Goal: Task Accomplishment & Management: Complete application form

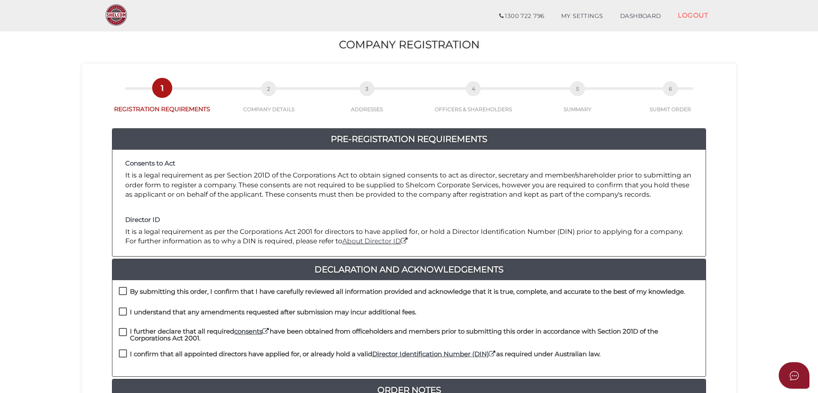
scroll to position [194, 0]
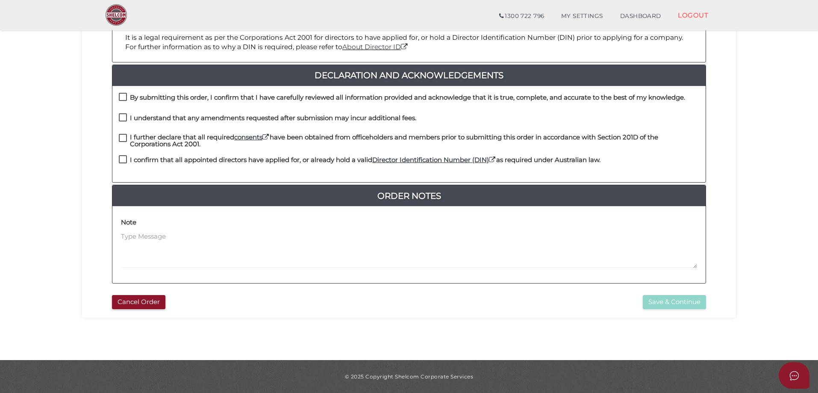
click at [121, 95] on label "By submitting this order, I confirm that I have carefully reviewed all informat…" at bounding box center [402, 99] width 566 height 11
checkbox input "true"
click at [121, 116] on label "I understand that any amendments requested after submission may incur additiona…" at bounding box center [268, 120] width 298 height 11
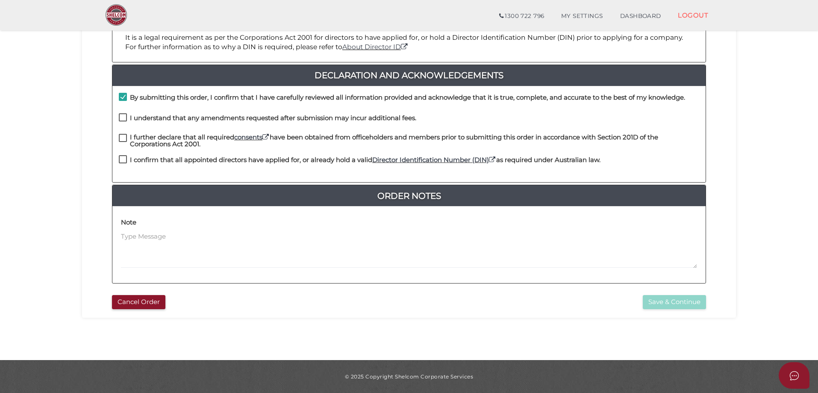
checkbox input "true"
click at [121, 139] on label "I further declare that all required consents have been obtained from officehold…" at bounding box center [409, 139] width 581 height 11
checkbox input "true"
drag, startPoint x: 122, startPoint y: 159, endPoint x: 127, endPoint y: 162, distance: 5.8
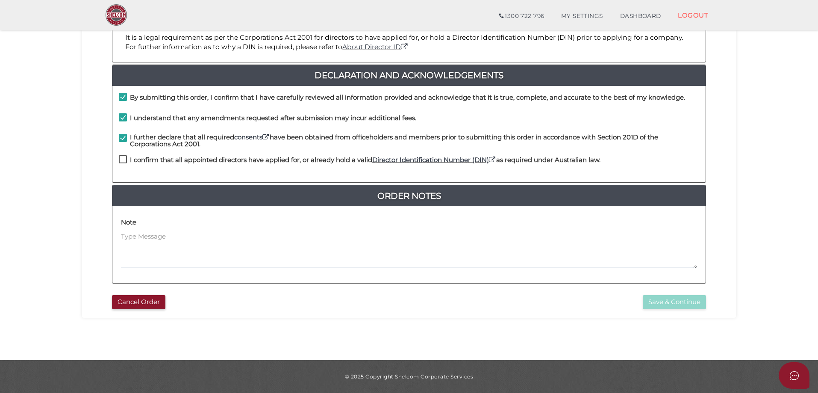
click at [123, 159] on label "I confirm that all appointed directors have applied for, or already hold a vali…" at bounding box center [360, 161] width 482 height 11
checkbox input "true"
click at [669, 299] on button "Save & Continue" at bounding box center [674, 302] width 63 height 14
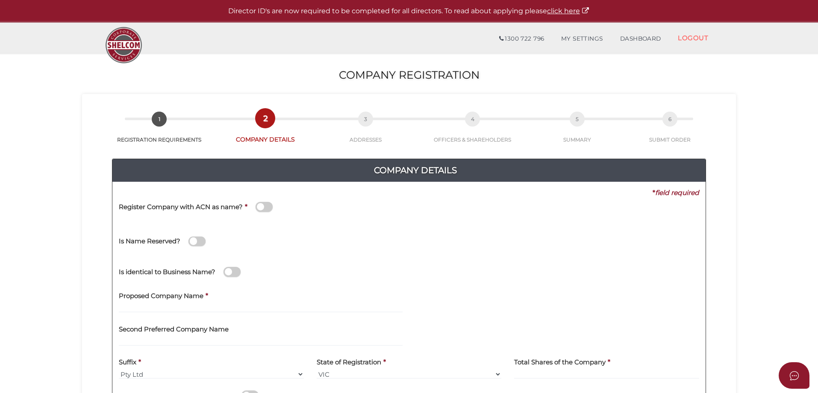
click at [227, 313] on div "Proposed Company Name *" at bounding box center [260, 302] width 297 height 33
click at [135, 302] on label "Proposed Company Name" at bounding box center [161, 295] width 85 height 18
click at [141, 304] on input "text" at bounding box center [261, 307] width 284 height 9
drag, startPoint x: 270, startPoint y: 307, endPoint x: 38, endPoint y: 300, distance: 232.7
click at [42, 301] on section "Company Registration 65e7ea173fa6d90bac3e3d8570b9da3b 1 REGISTRATION REQUIREMEN…" at bounding box center [409, 318] width 818 height 531
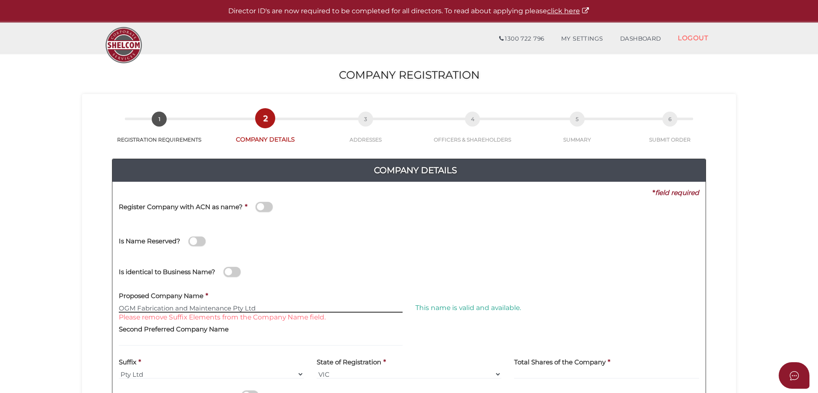
click at [276, 309] on input "OGM Fabrication and Maintenance Pty Ltd" at bounding box center [261, 307] width 284 height 9
type input "OGM Fabrication and Maintenance"
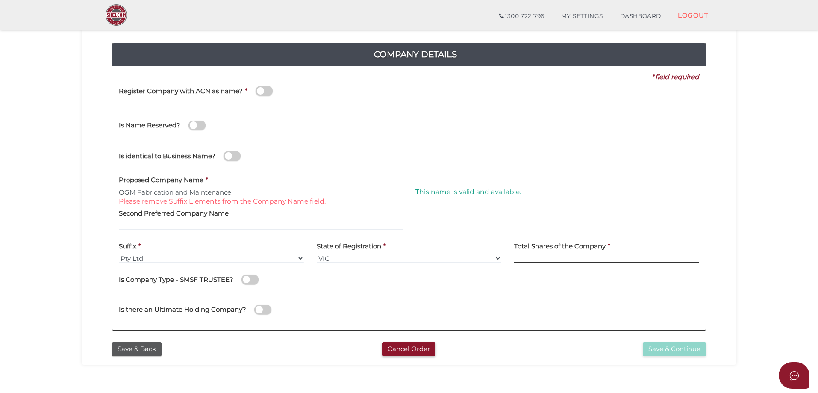
click at [543, 255] on input at bounding box center [606, 257] width 185 height 9
type input "100"
click at [678, 348] on button "Save & Continue" at bounding box center [674, 349] width 63 height 14
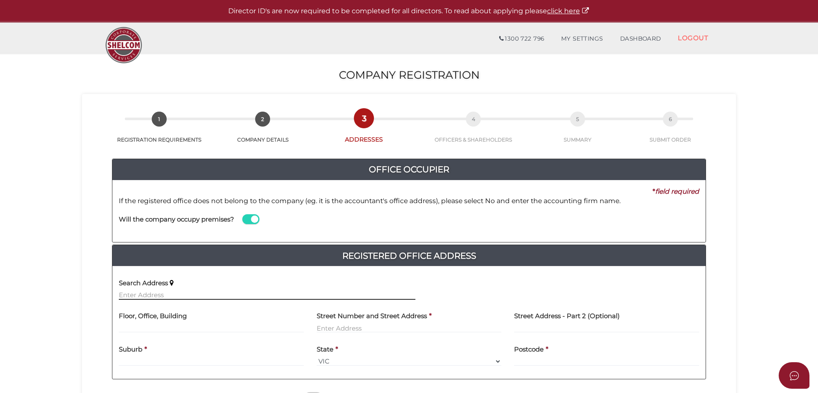
click at [155, 294] on input "text" at bounding box center [267, 294] width 297 height 9
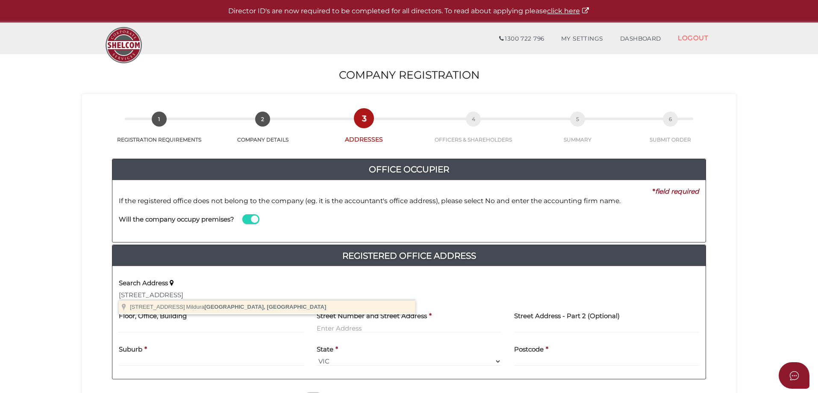
type input "62a Lime Avenue, Mildura VIC, Australia"
type input "62 Lime Avenue"
type input "Mildura"
select select "VIC"
type input "3500"
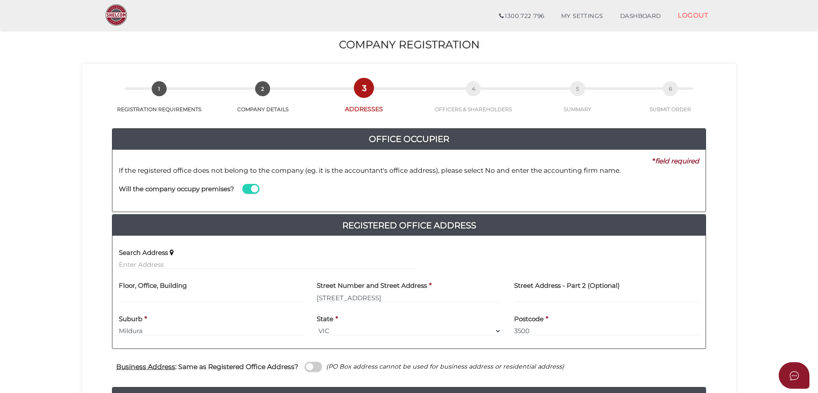
scroll to position [85, 0]
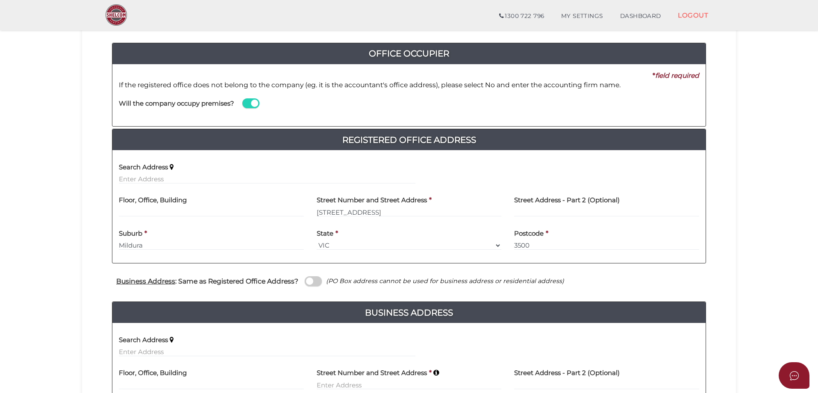
click at [241, 103] on div "Will the company occupy premises?" at bounding box center [266, 105] width 309 height 30
click at [245, 103] on span at bounding box center [250, 103] width 17 height 10
click at [0, 0] on input "checkbox" at bounding box center [0, 0] width 0 height 0
click at [452, 109] on input at bounding box center [558, 111] width 284 height 9
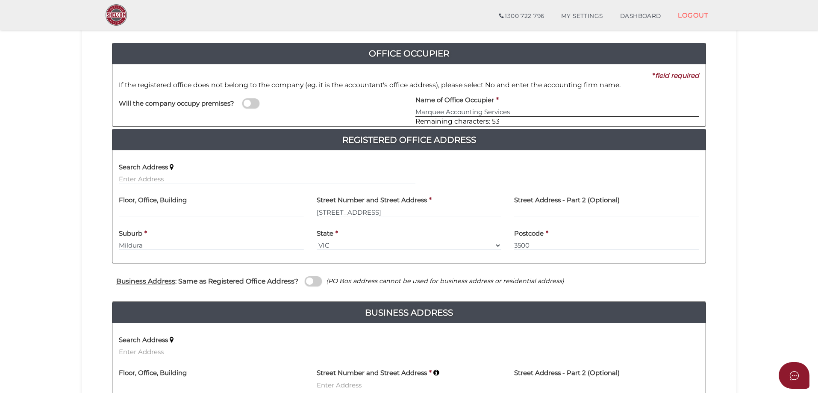
scroll to position [128, 0]
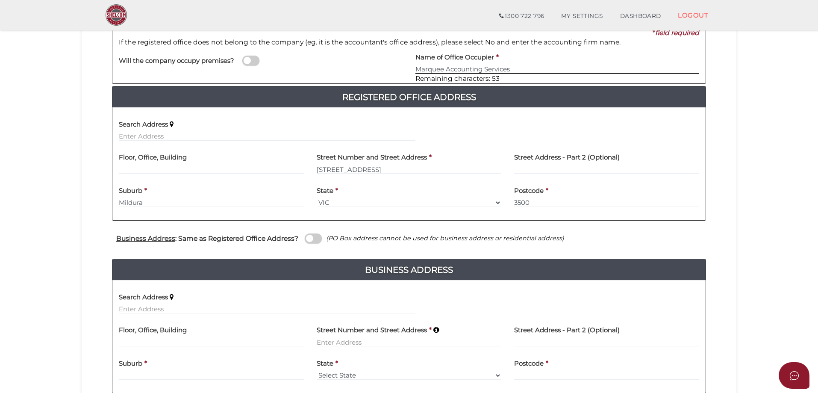
type input "Marquee Accounting Services"
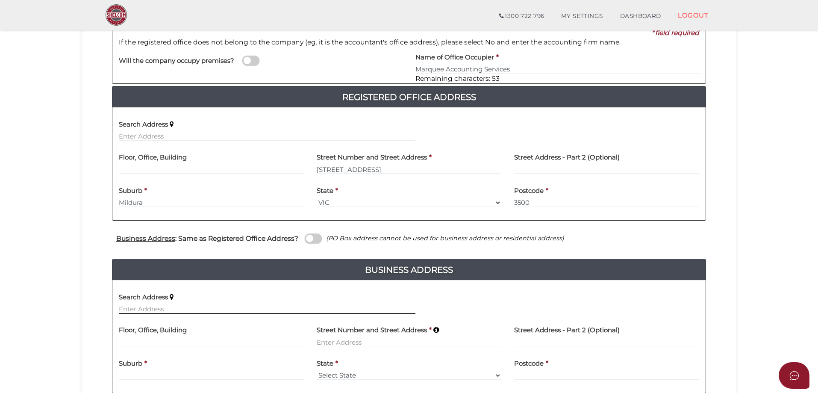
click at [128, 309] on input "text" at bounding box center [267, 308] width 297 height 9
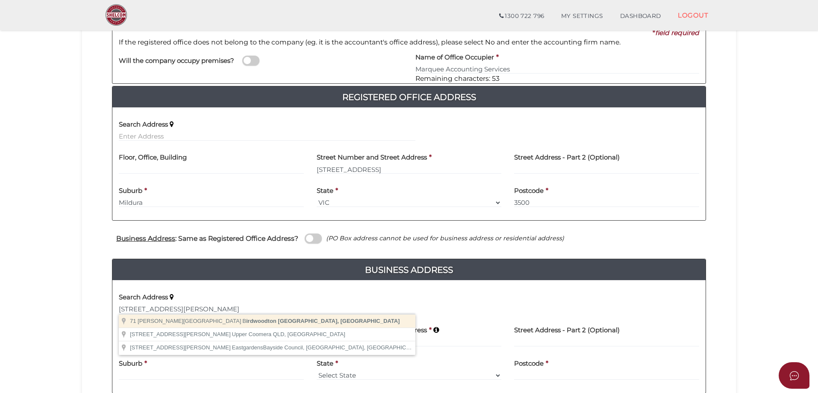
type input "[STREET_ADDRESS][PERSON_NAME]"
type input "Birdwoodton"
select select "VIC"
type input "3505"
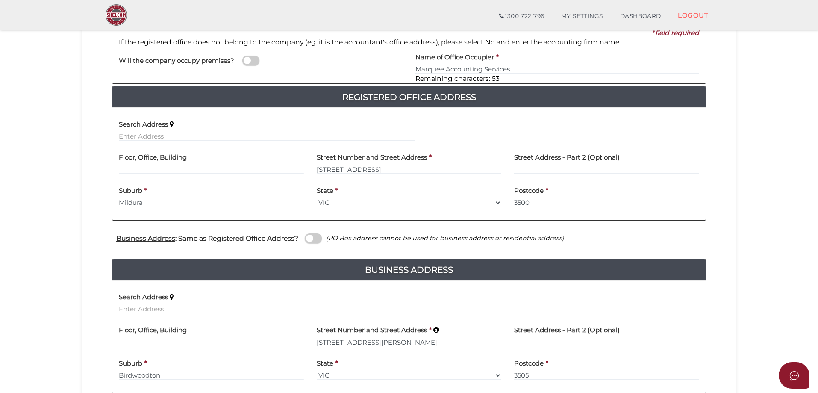
scroll to position [171, 0]
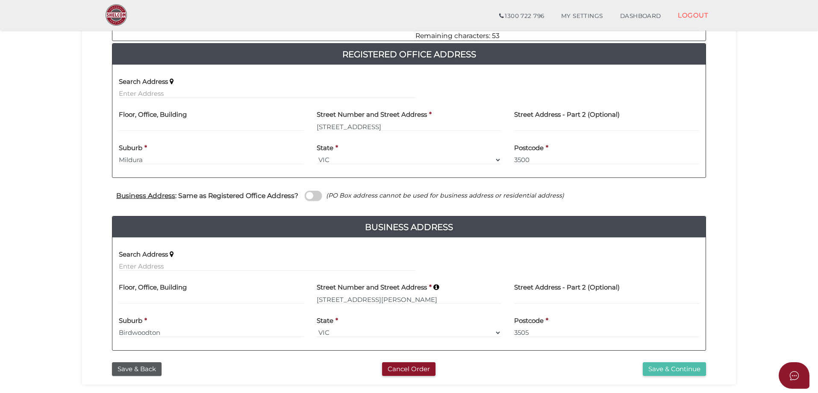
click at [681, 368] on button "Save & Continue" at bounding box center [674, 369] width 63 height 14
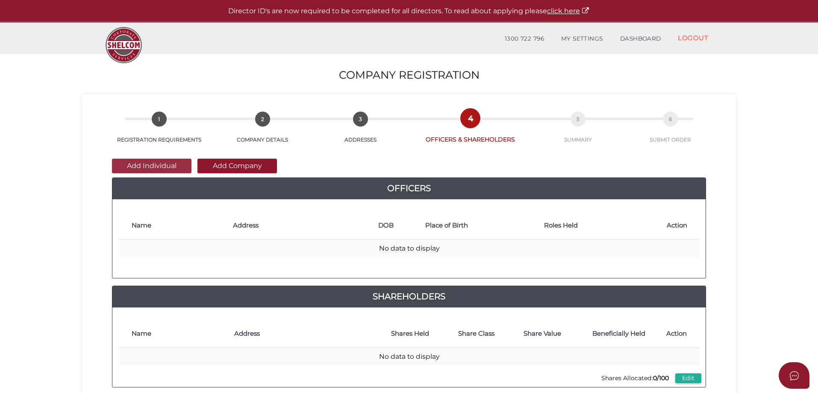
click at [147, 168] on button "Add Individual" at bounding box center [152, 166] width 80 height 15
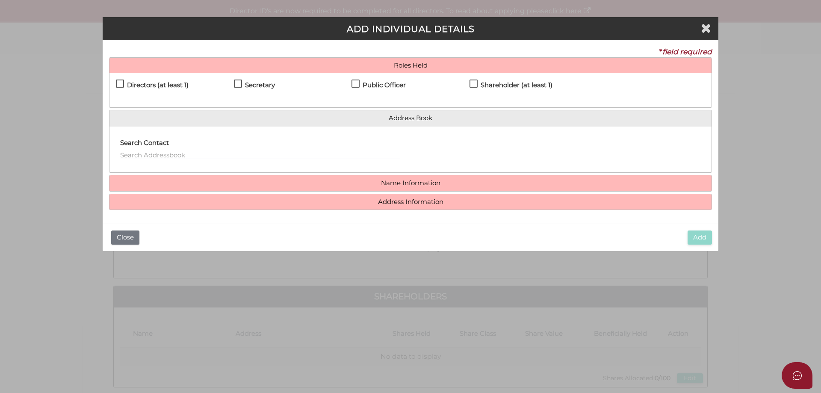
click at [118, 82] on label "Directors (at least 1)" at bounding box center [152, 87] width 73 height 11
checkbox input "true"
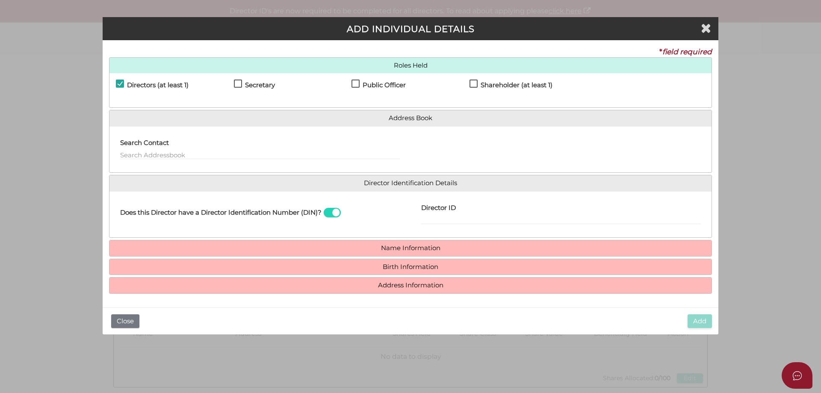
click at [240, 85] on label "Secretary" at bounding box center [254, 87] width 41 height 11
checkbox input "true"
click at [355, 83] on label "Public Officer" at bounding box center [378, 87] width 54 height 11
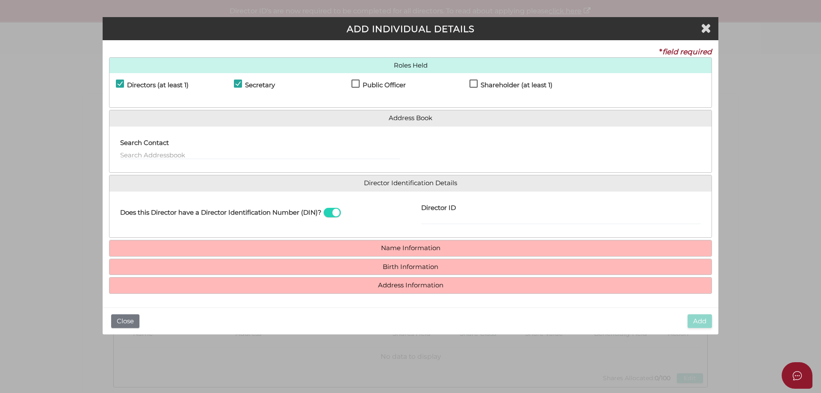
checkbox input "true"
click at [475, 83] on label "Shareholder (at least 1)" at bounding box center [510, 87] width 83 height 11
checkbox input "true"
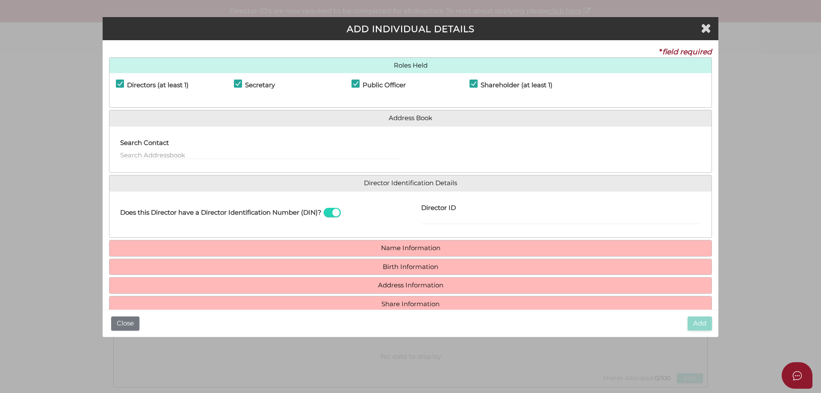
click at [440, 215] on label "Director ID" at bounding box center [438, 207] width 35 height 18
click at [440, 215] on input "Director ID" at bounding box center [561, 219] width 280 height 9
type input "0365522465631"
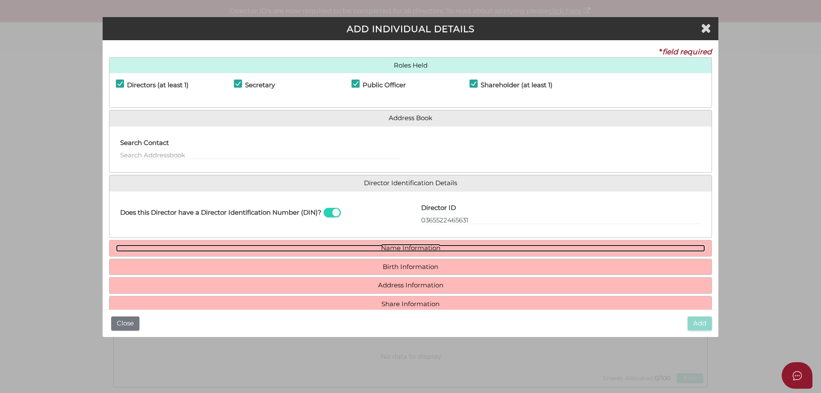
click at [428, 248] on link "Name Information" at bounding box center [410, 248] width 589 height 7
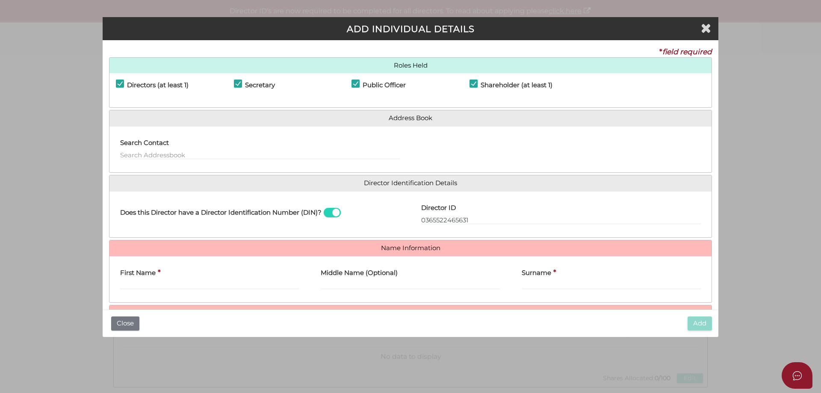
scroll to position [63, 0]
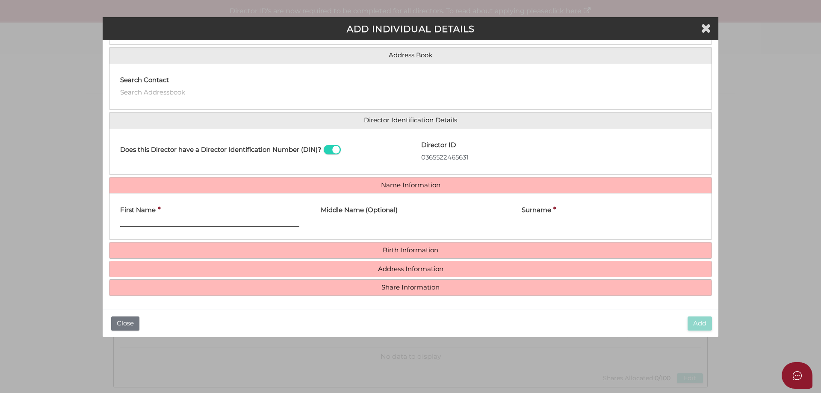
click at [126, 223] on input "First Name" at bounding box center [209, 221] width 179 height 9
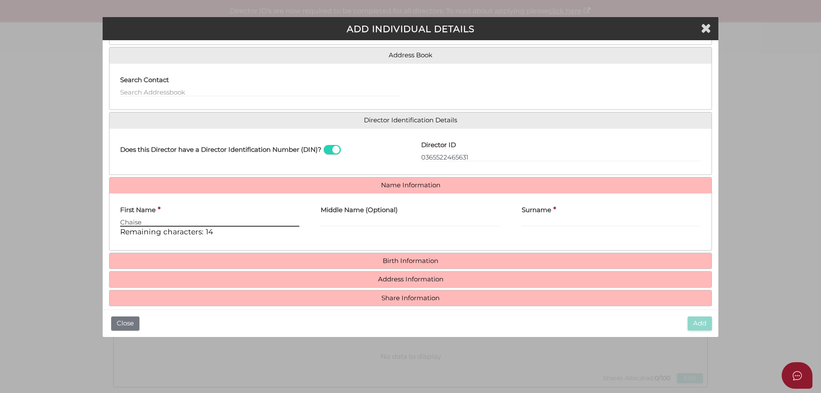
type input "Chaise"
type input "Lloyd"
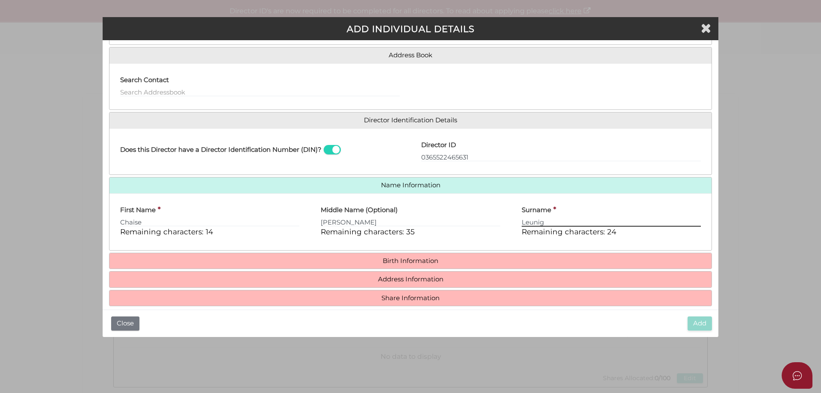
type input "Leunig"
click at [416, 256] on h4 "Birth Information" at bounding box center [410, 261] width 602 height 16
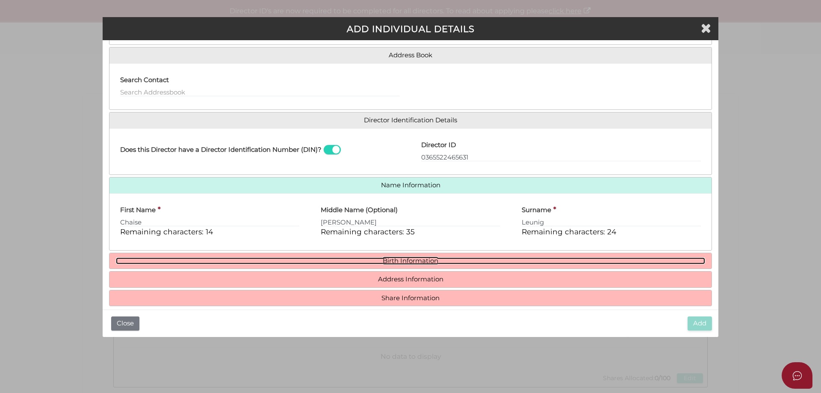
click at [419, 260] on link "Birth Information" at bounding box center [410, 260] width 589 height 7
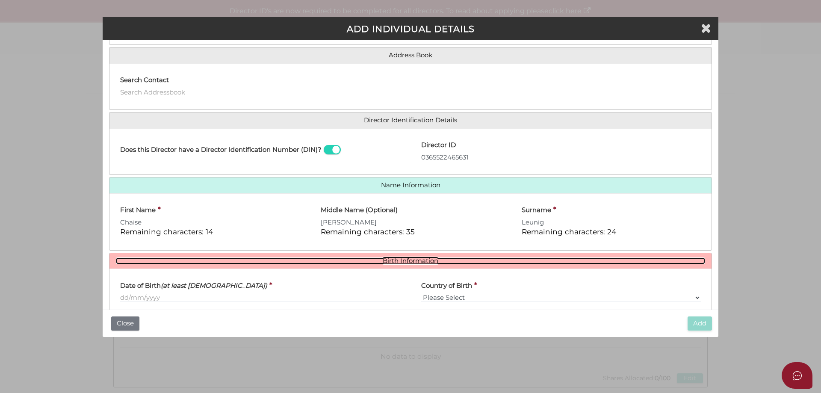
scroll to position [153, 0]
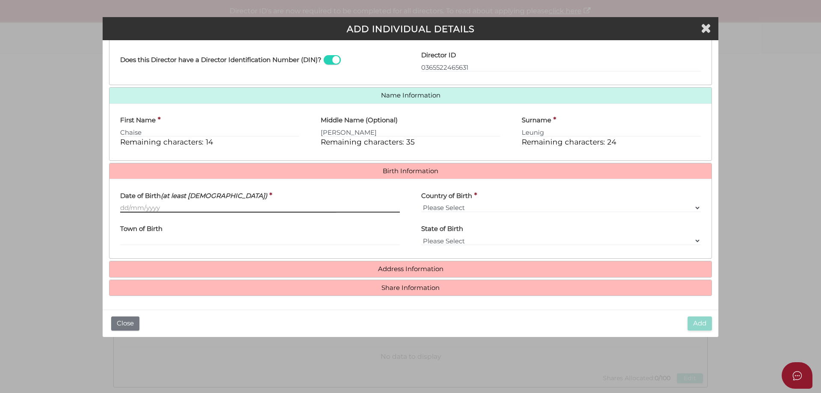
click at [120, 206] on input "Date of Birth (at least 18 years old)" at bounding box center [260, 207] width 280 height 9
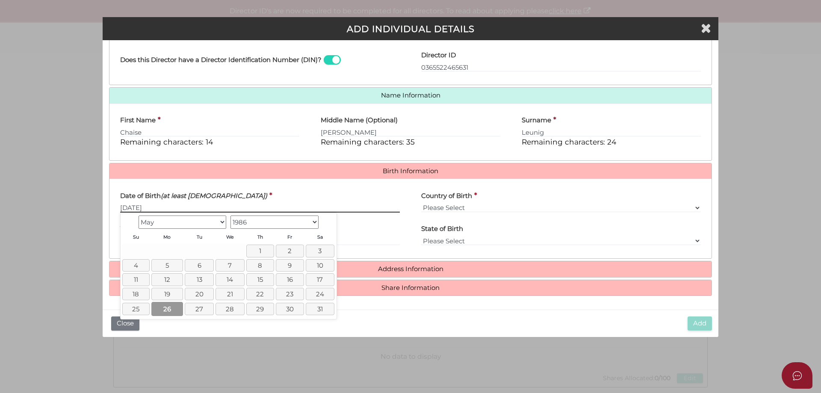
type input "26/05/1986"
click at [169, 307] on link "26" at bounding box center [167, 309] width 32 height 14
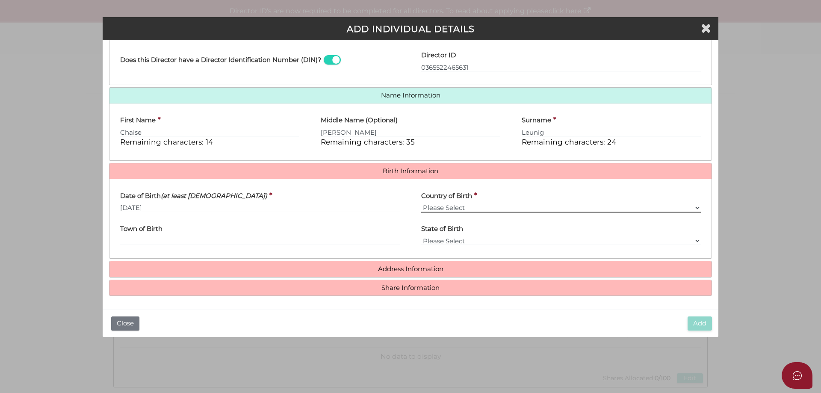
click at [445, 206] on select "Please Select v Australia Afghanistan Albania Algeria American Samoa Andorra An…" at bounding box center [561, 207] width 280 height 9
select select "Australia"
click at [421, 203] on select "Please Select v Australia Afghanistan Albania Algeria American Samoa Andorra An…" at bounding box center [561, 207] width 280 height 9
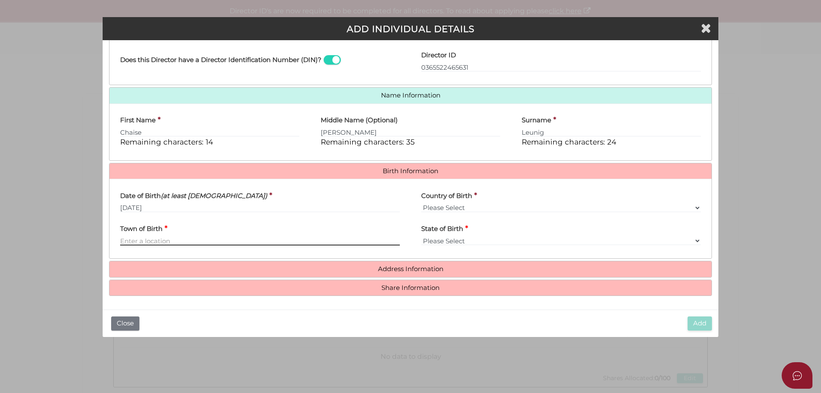
click at [152, 240] on input "Town of Birth" at bounding box center [260, 240] width 280 height 9
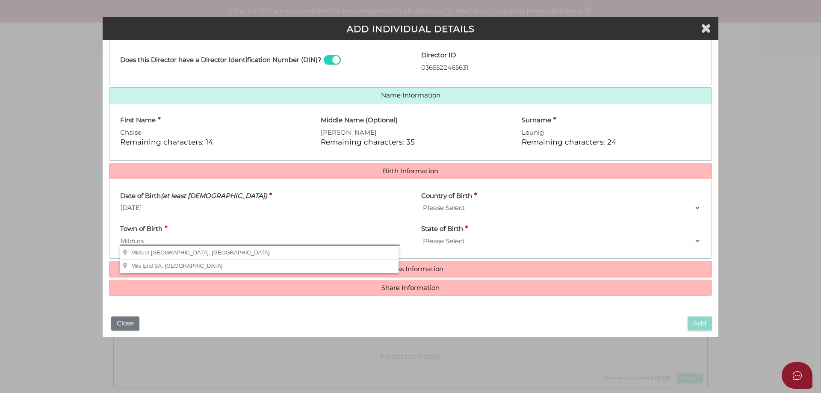
type input "Mildura"
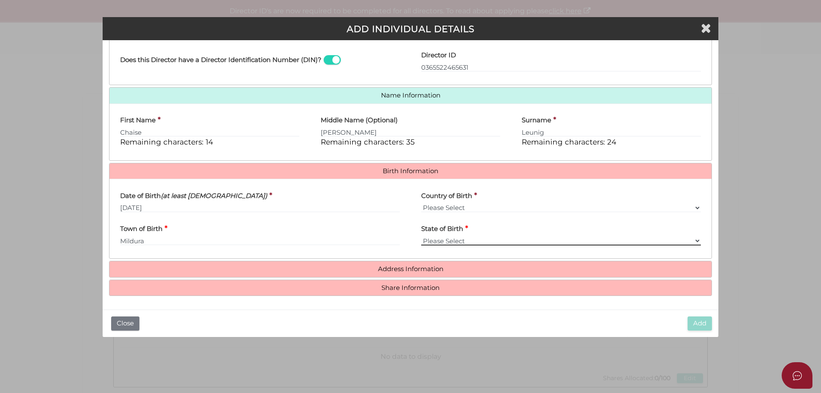
select select "VIC"
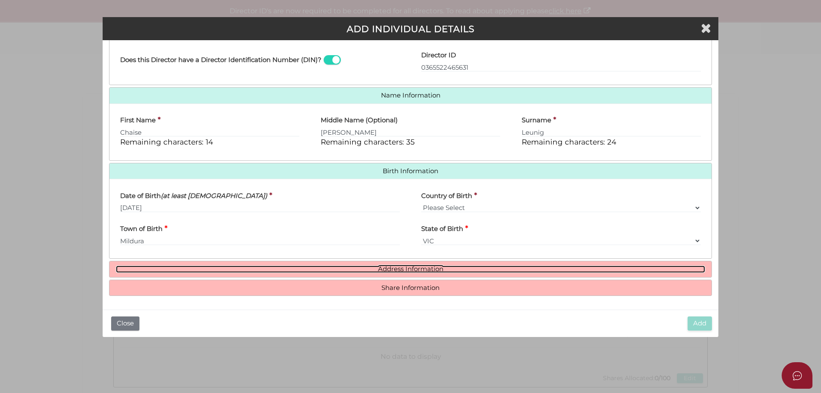
click at [410, 265] on link "Address Information" at bounding box center [410, 268] width 589 height 7
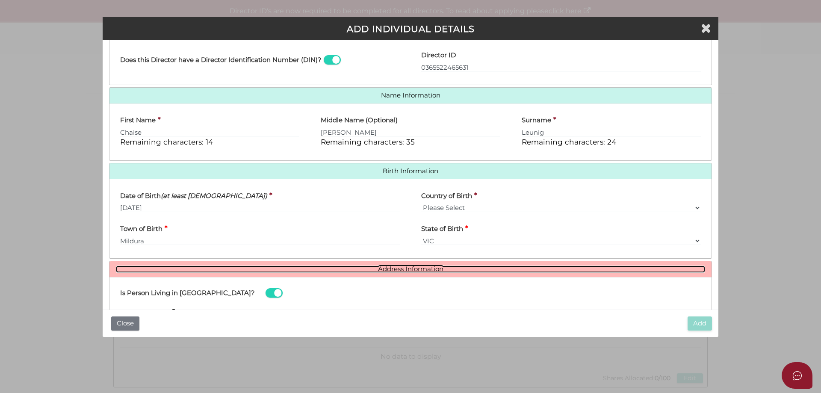
scroll to position [284, 0]
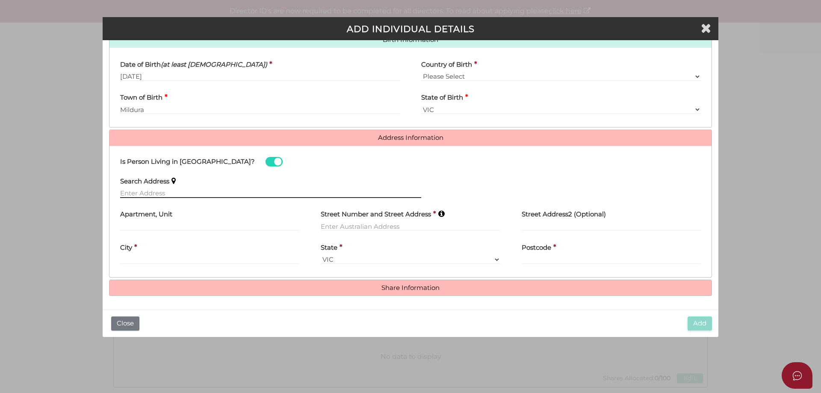
click at [129, 190] on input "text" at bounding box center [270, 193] width 301 height 9
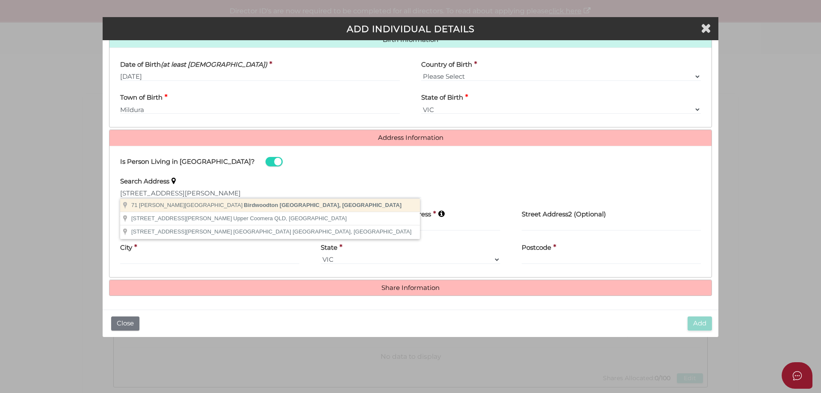
type input "71 Mathewson Road, Birdwoodton VIC, Australia"
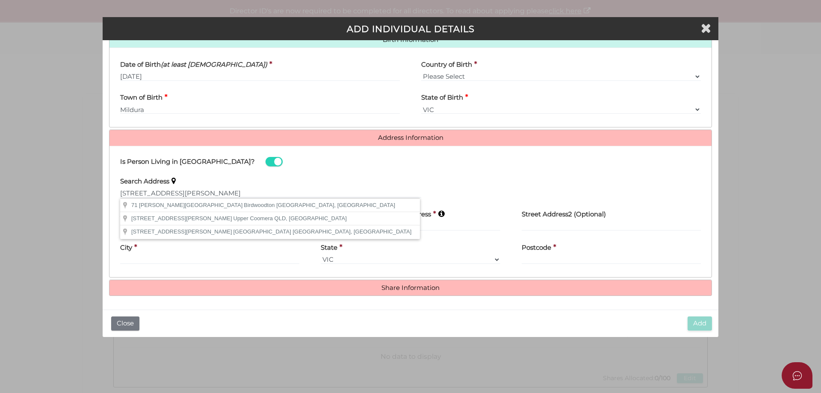
type input "71 Mathewson Road"
type input "Birdwoodton"
select select "VIC"
type input "3505"
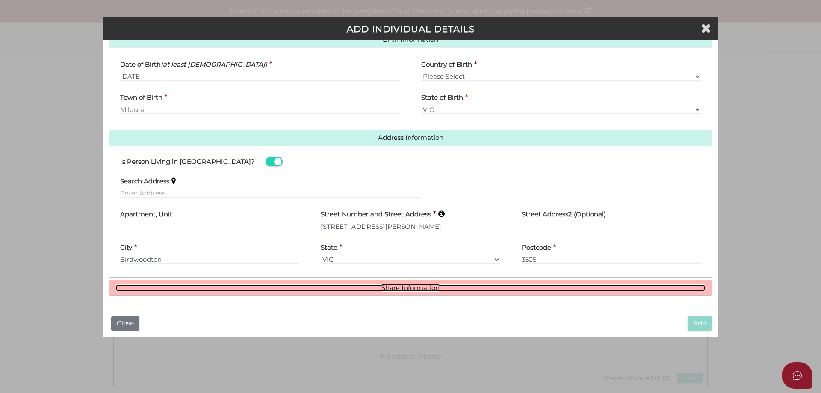
click at [422, 288] on link "Share Information" at bounding box center [410, 287] width 589 height 7
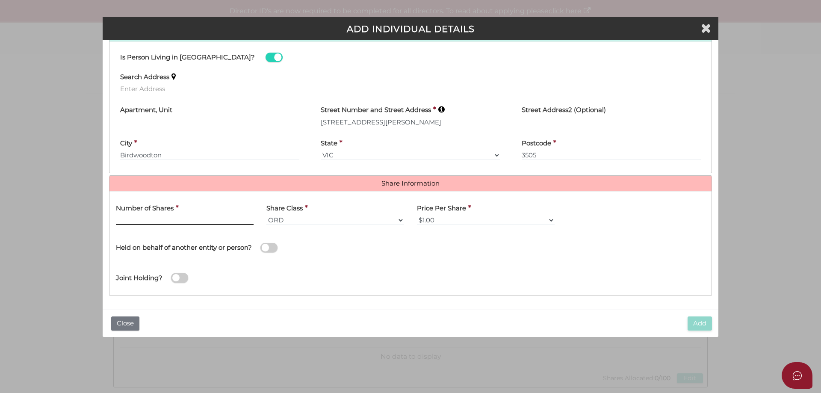
click at [157, 217] on input "text" at bounding box center [185, 219] width 138 height 9
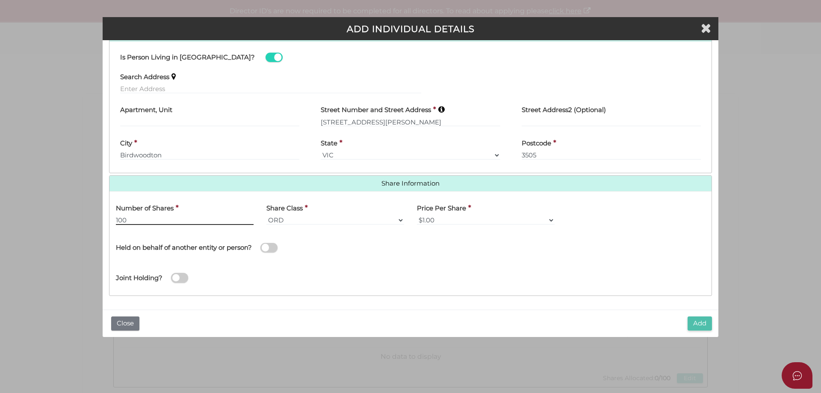
type input "100"
click at [709, 318] on button "Add" at bounding box center [699, 323] width 24 height 14
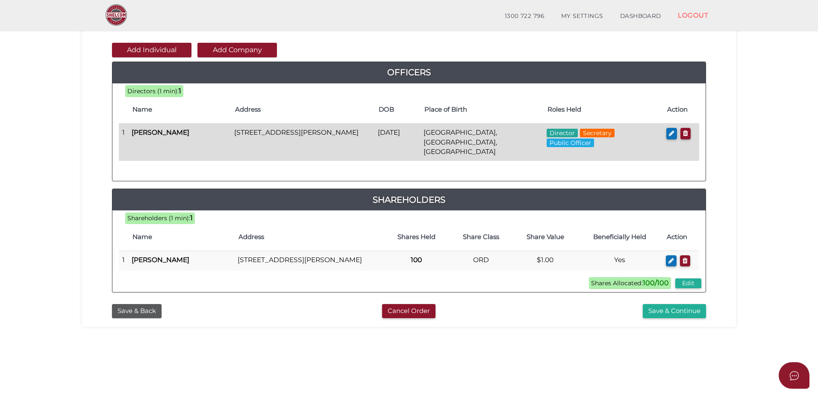
scroll to position [128, 0]
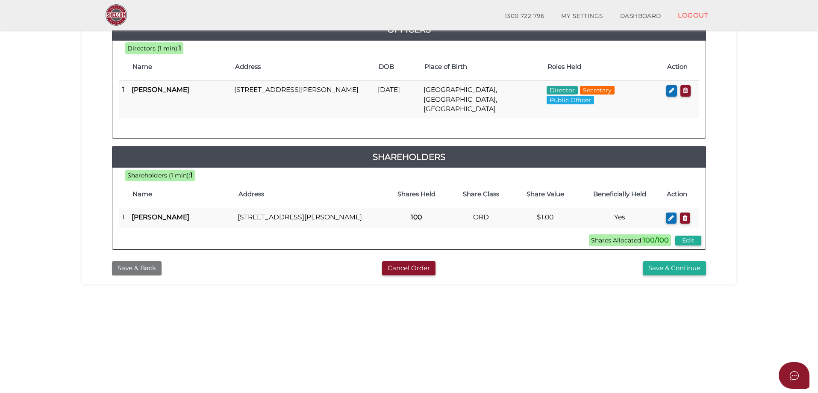
click at [139, 269] on button "Save & Back" at bounding box center [137, 268] width 50 height 14
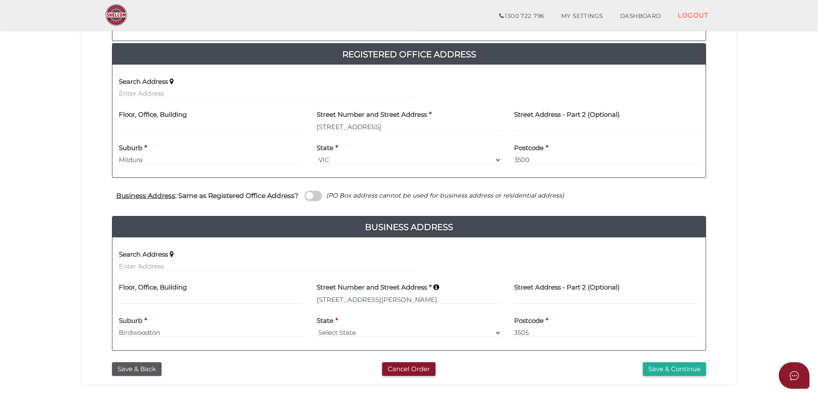
scroll to position [230, 0]
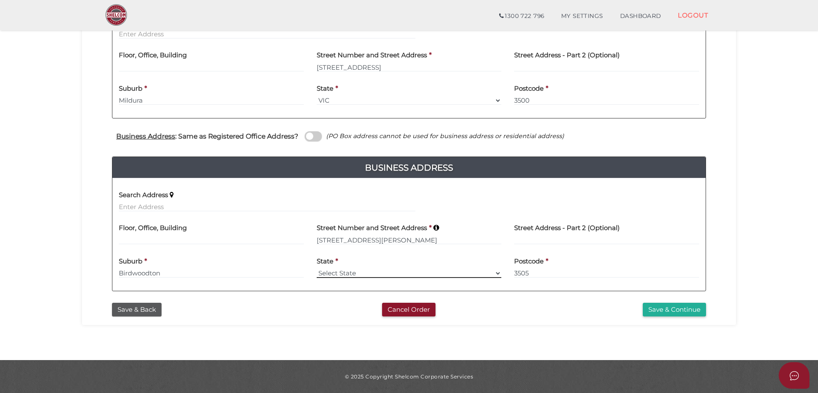
click at [434, 275] on select "Select State [GEOGRAPHIC_DATA] ACT [GEOGRAPHIC_DATA] NT [GEOGRAPHIC_DATA] TAS […" at bounding box center [409, 272] width 185 height 9
select select "VIC"
click at [317, 268] on select "Select State [GEOGRAPHIC_DATA] ACT [GEOGRAPHIC_DATA] NT [GEOGRAPHIC_DATA] TAS […" at bounding box center [409, 272] width 185 height 9
click at [682, 307] on button "Save & Continue" at bounding box center [674, 310] width 63 height 14
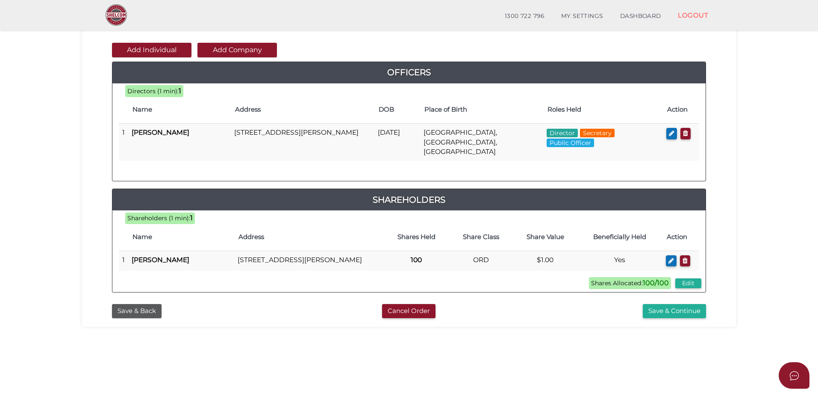
scroll to position [128, 0]
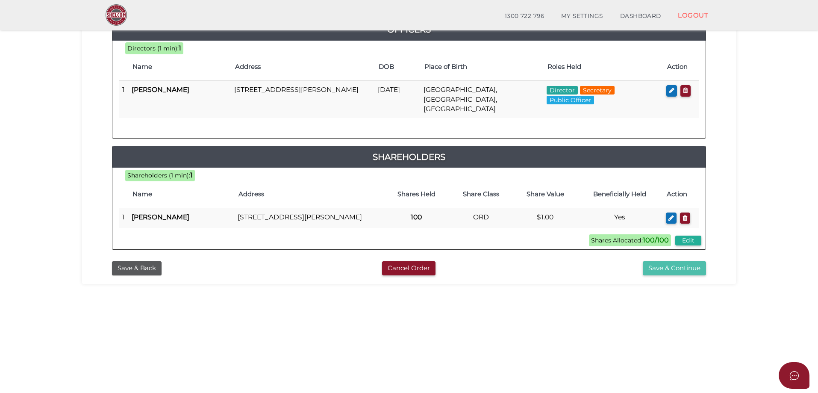
click at [665, 269] on button "Save & Continue" at bounding box center [674, 268] width 63 height 14
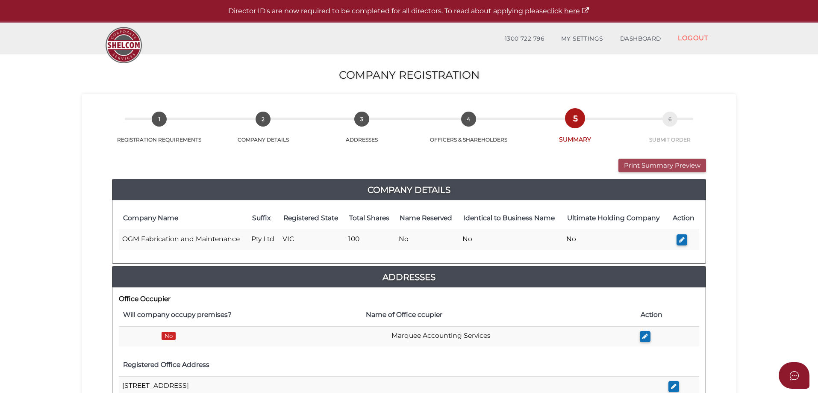
click at [636, 165] on button "Print Summary Preview" at bounding box center [663, 166] width 88 height 14
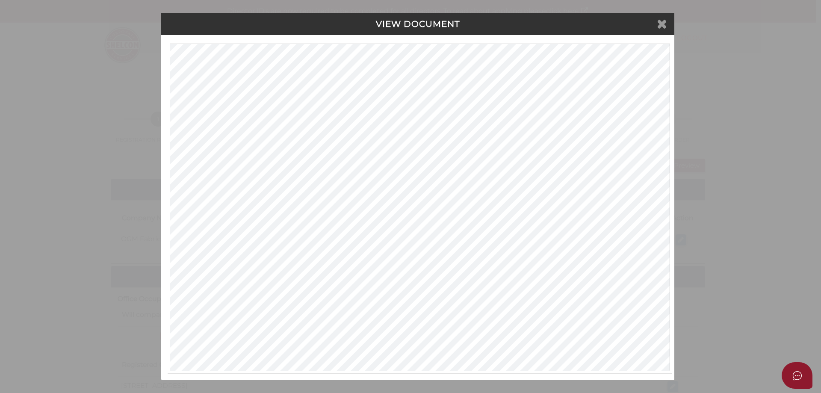
click at [664, 24] on icon at bounding box center [662, 23] width 10 height 13
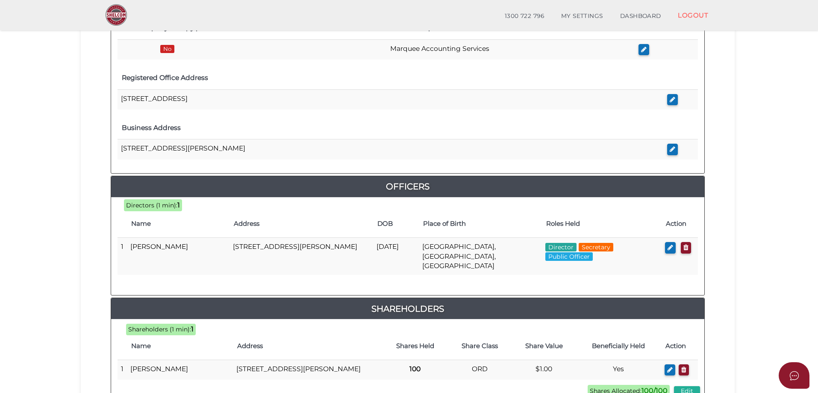
scroll to position [364, 0]
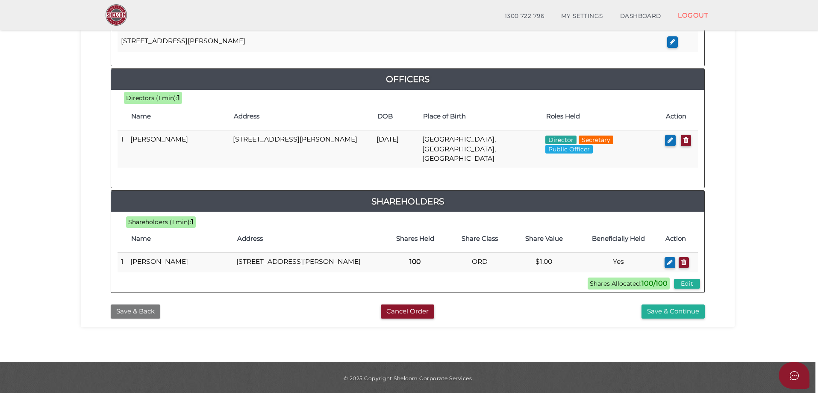
click at [141, 315] on button "Save & Back" at bounding box center [136, 311] width 50 height 14
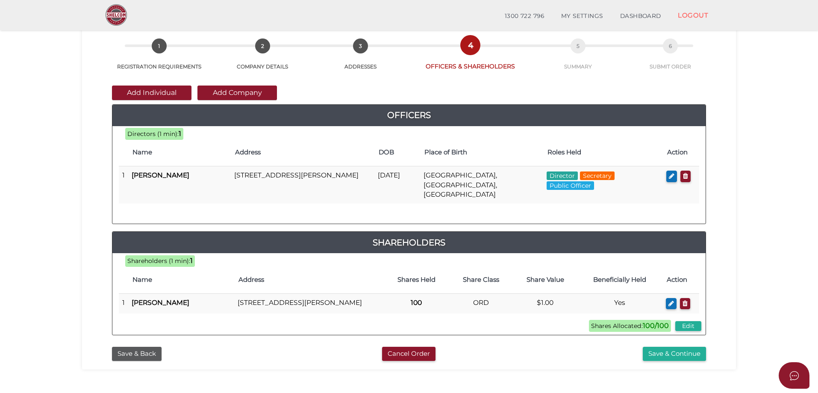
scroll to position [194, 0]
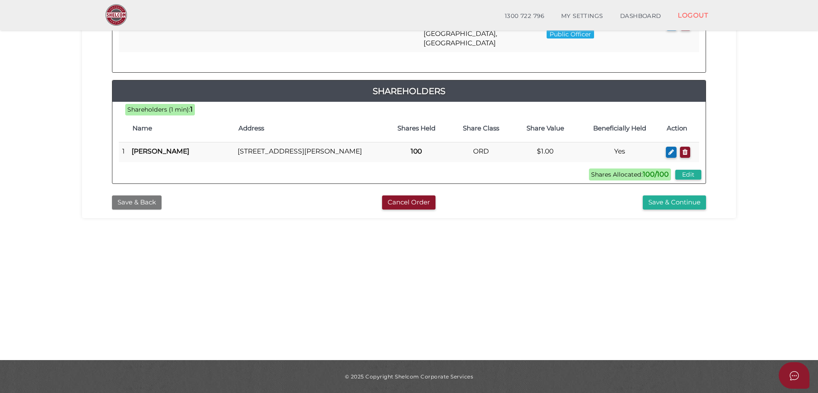
click at [141, 202] on button "Save & Back" at bounding box center [137, 202] width 50 height 14
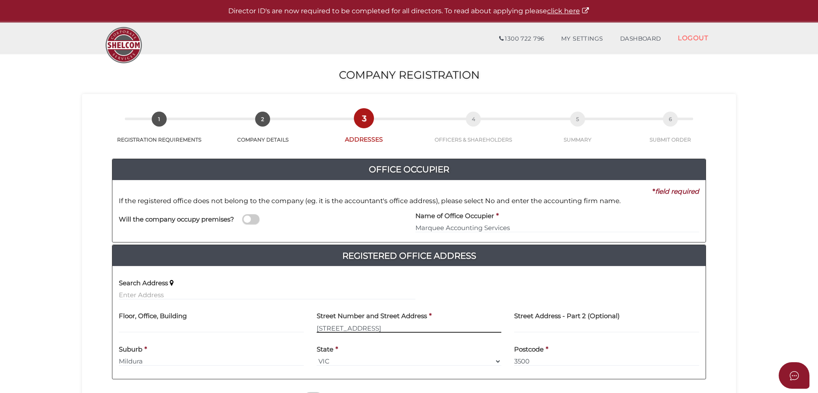
click at [323, 327] on input "[STREET_ADDRESS]" at bounding box center [409, 327] width 185 height 9
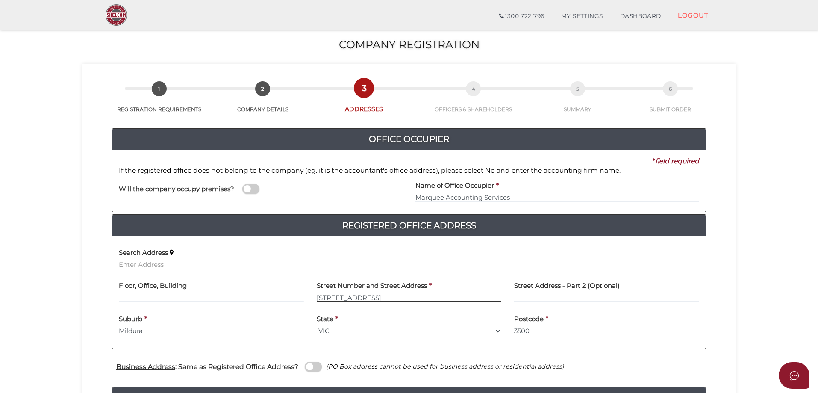
scroll to position [230, 0]
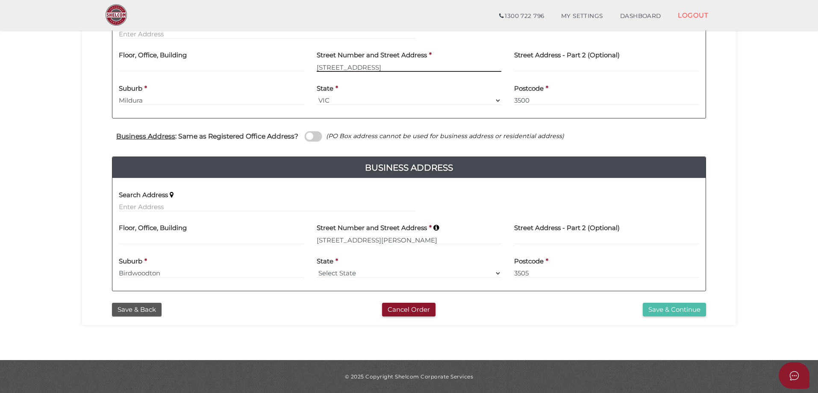
type input "[STREET_ADDRESS]"
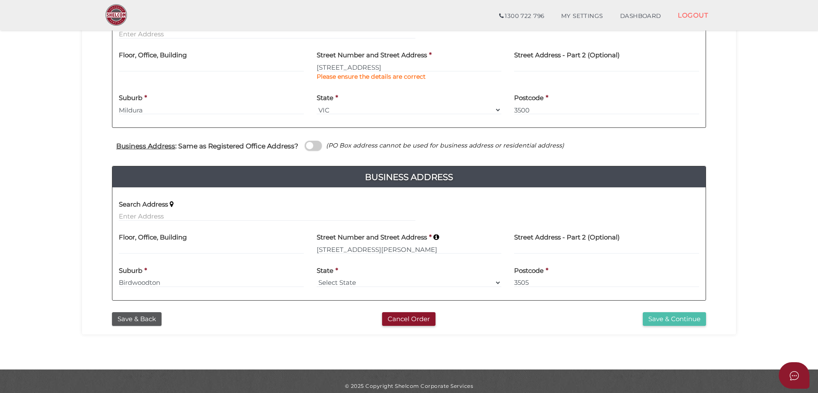
click at [666, 309] on div "Save & Back Cancel Order Save & Continue" at bounding box center [408, 317] width 641 height 18
click at [660, 318] on button "Save & Continue" at bounding box center [674, 319] width 63 height 14
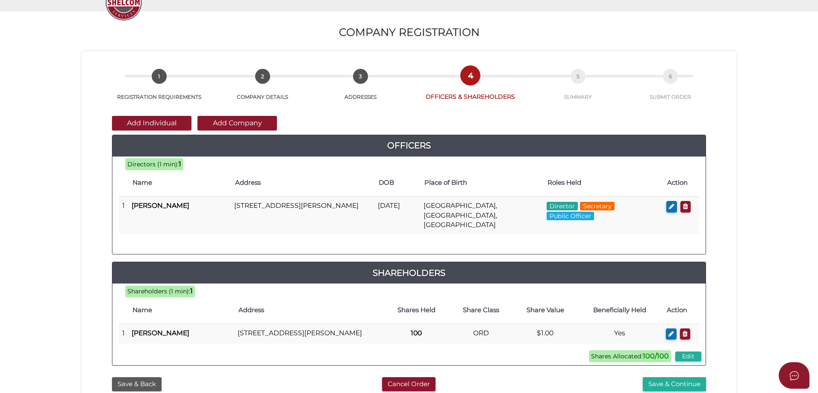
scroll to position [194, 0]
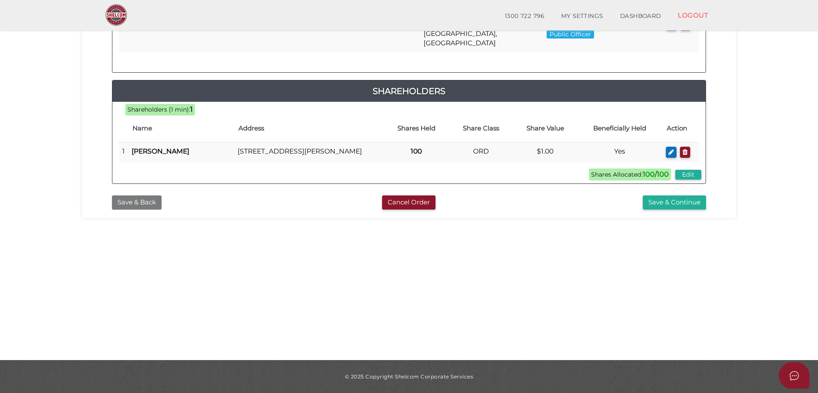
click at [140, 196] on button "Save & Back" at bounding box center [137, 202] width 50 height 14
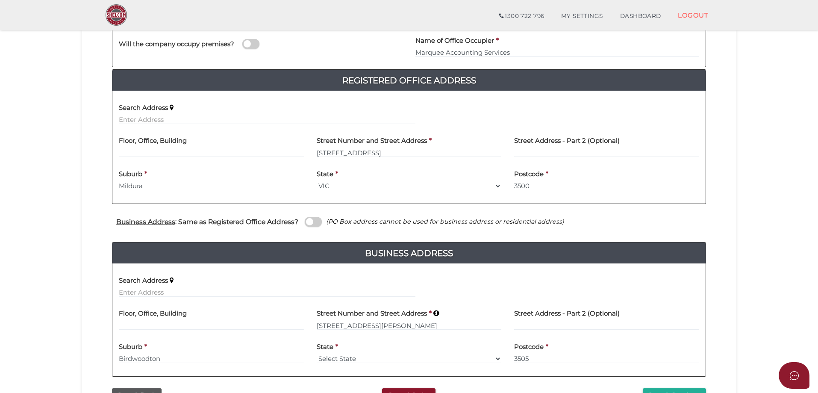
scroll to position [230, 0]
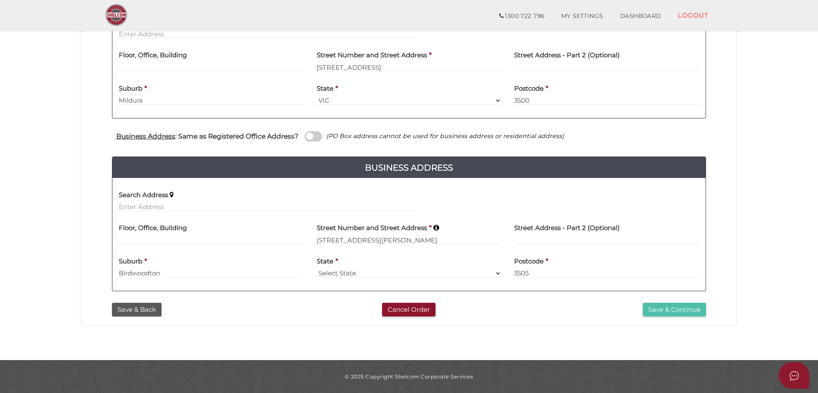
click at [655, 309] on button "Save & Continue" at bounding box center [674, 310] width 63 height 14
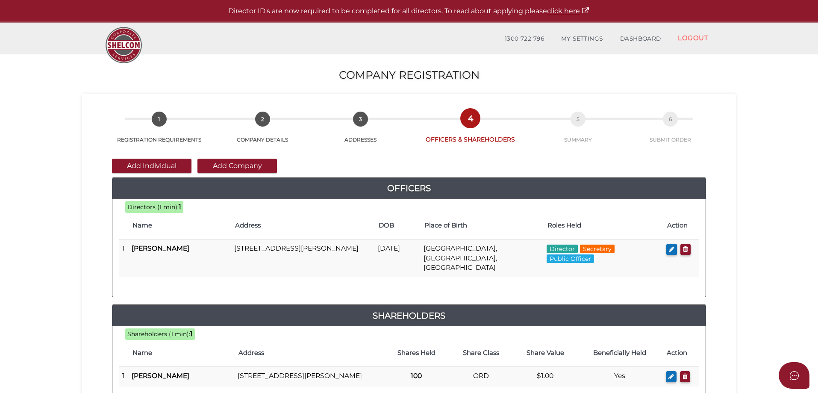
scroll to position [43, 0]
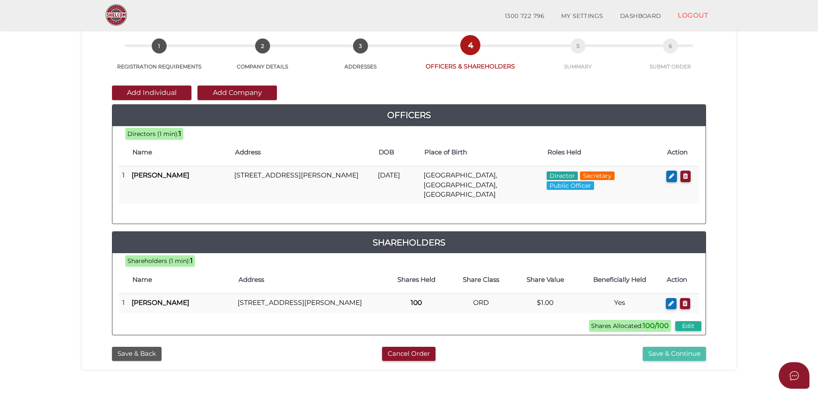
click at [676, 354] on button "Save & Continue" at bounding box center [674, 354] width 63 height 14
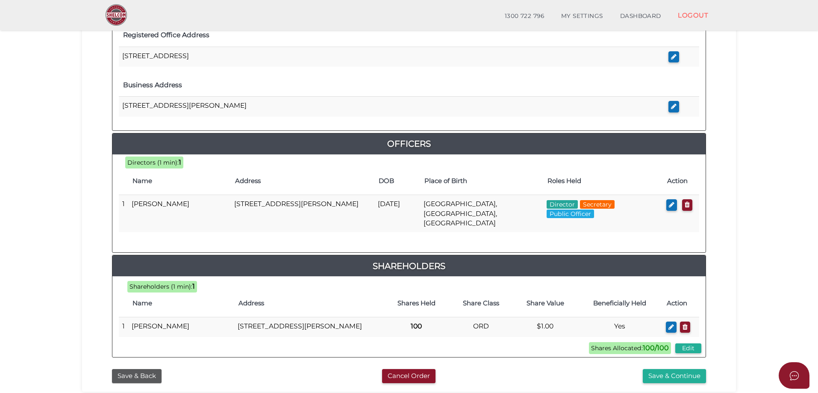
scroll to position [364, 0]
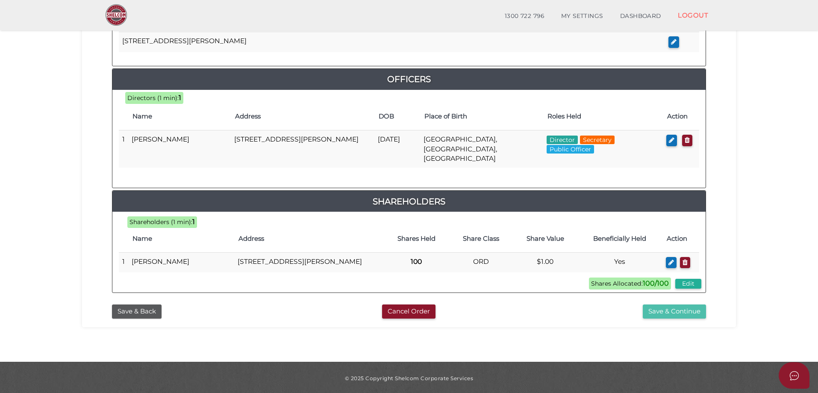
click at [677, 310] on button "Save & Continue" at bounding box center [674, 311] width 63 height 14
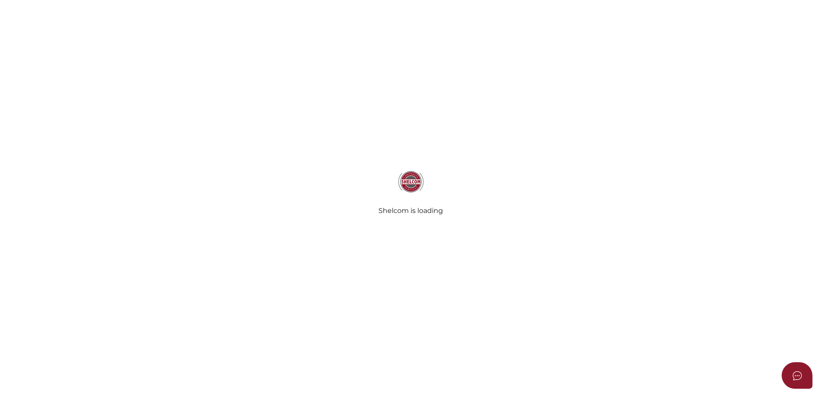
select select "Comb Binding"
radio input "true"
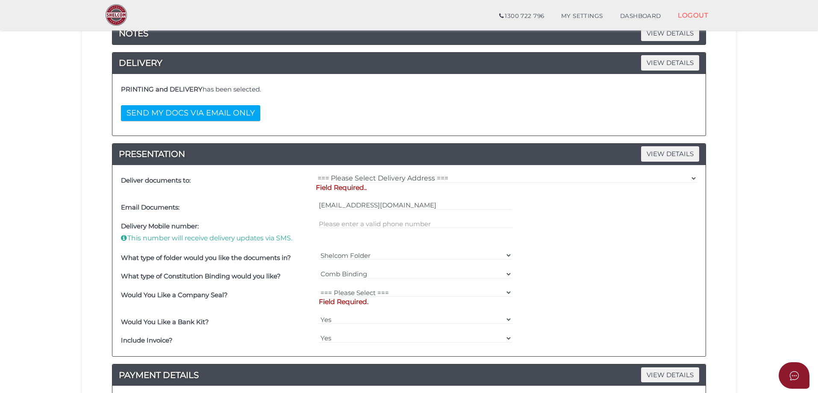
scroll to position [171, 0]
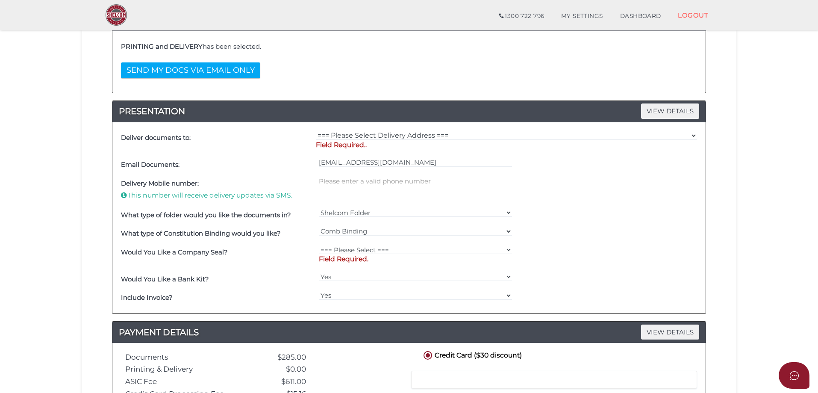
click at [373, 141] on p "Field Required.." at bounding box center [506, 144] width 381 height 9
click at [378, 134] on select "=== Please Select Delivery Address === (User Address - [PERSON_NAME]) [STREET_A…" at bounding box center [506, 135] width 381 height 9
select select "0"
click at [316, 131] on select "=== Please Select Delivery Address === (User Address - [PERSON_NAME]) [STREET_A…" at bounding box center [506, 135] width 381 height 9
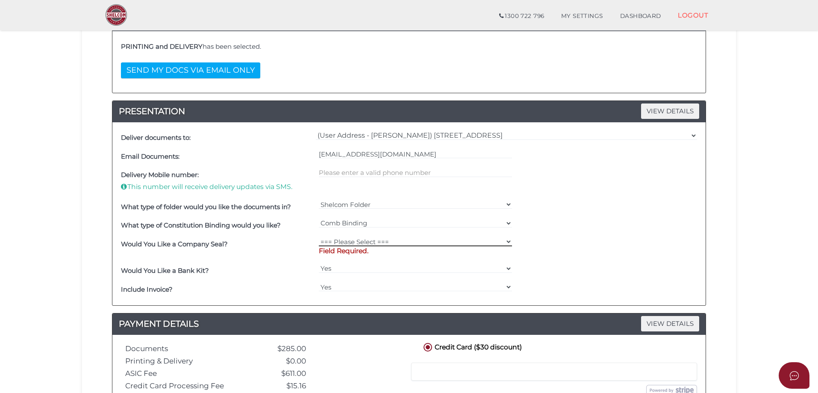
click at [342, 242] on select "=== Please Select === Fold Seal $50 No Seal" at bounding box center [416, 241] width 194 height 9
select select "0"
click at [319, 237] on select "=== Please Select === Fold Seal $50 No Seal" at bounding box center [416, 241] width 194 height 9
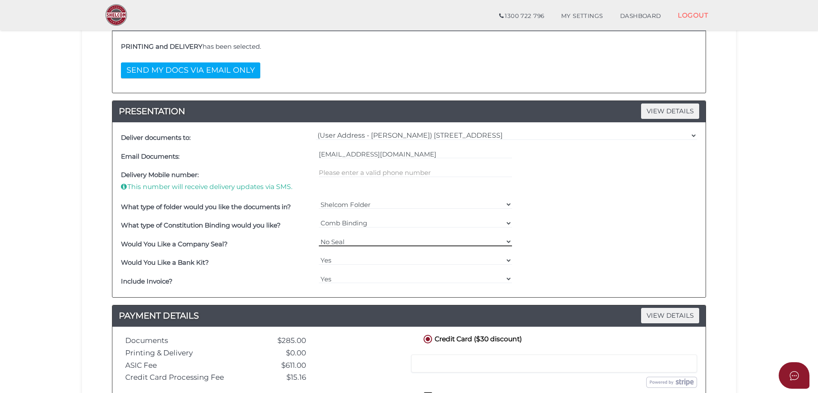
scroll to position [256, 0]
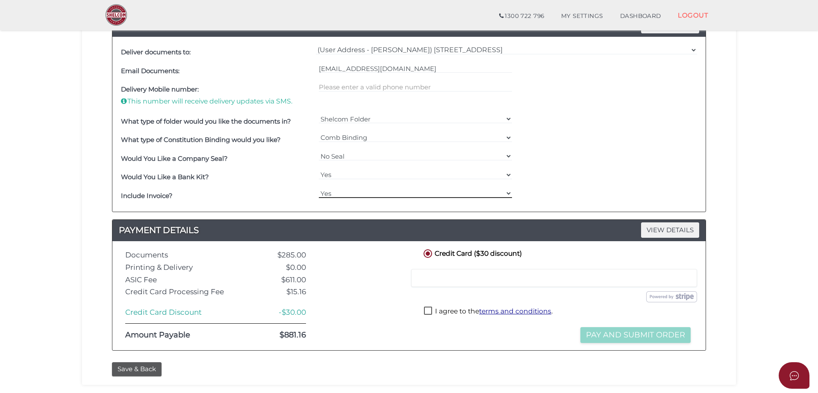
click at [329, 190] on select "Yes No" at bounding box center [416, 193] width 194 height 9
select select "No"
click at [319, 189] on select "Yes No" at bounding box center [416, 193] width 194 height 9
click at [427, 310] on label "I agree to the terms and conditions ." at bounding box center [488, 312] width 129 height 11
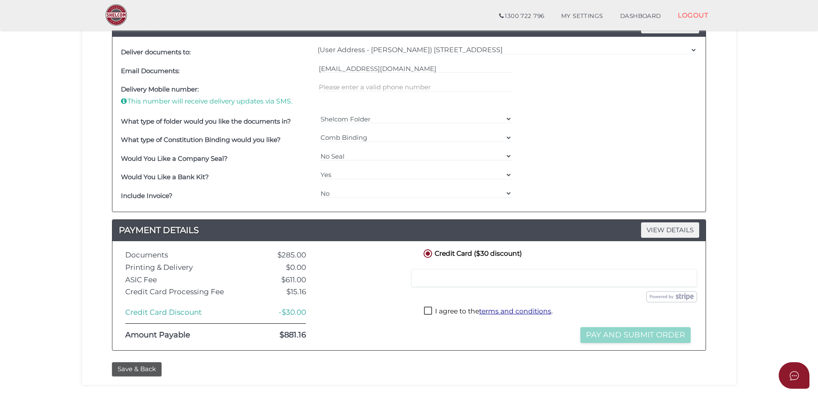
checkbox input "true"
click at [641, 331] on button "Pay and Submit Order" at bounding box center [636, 335] width 110 height 16
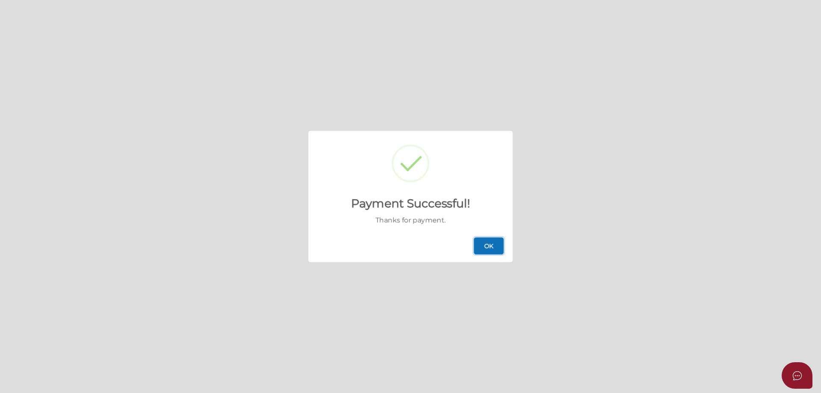
click at [488, 248] on button "OK" at bounding box center [489, 245] width 30 height 17
